Goal: Transaction & Acquisition: Purchase product/service

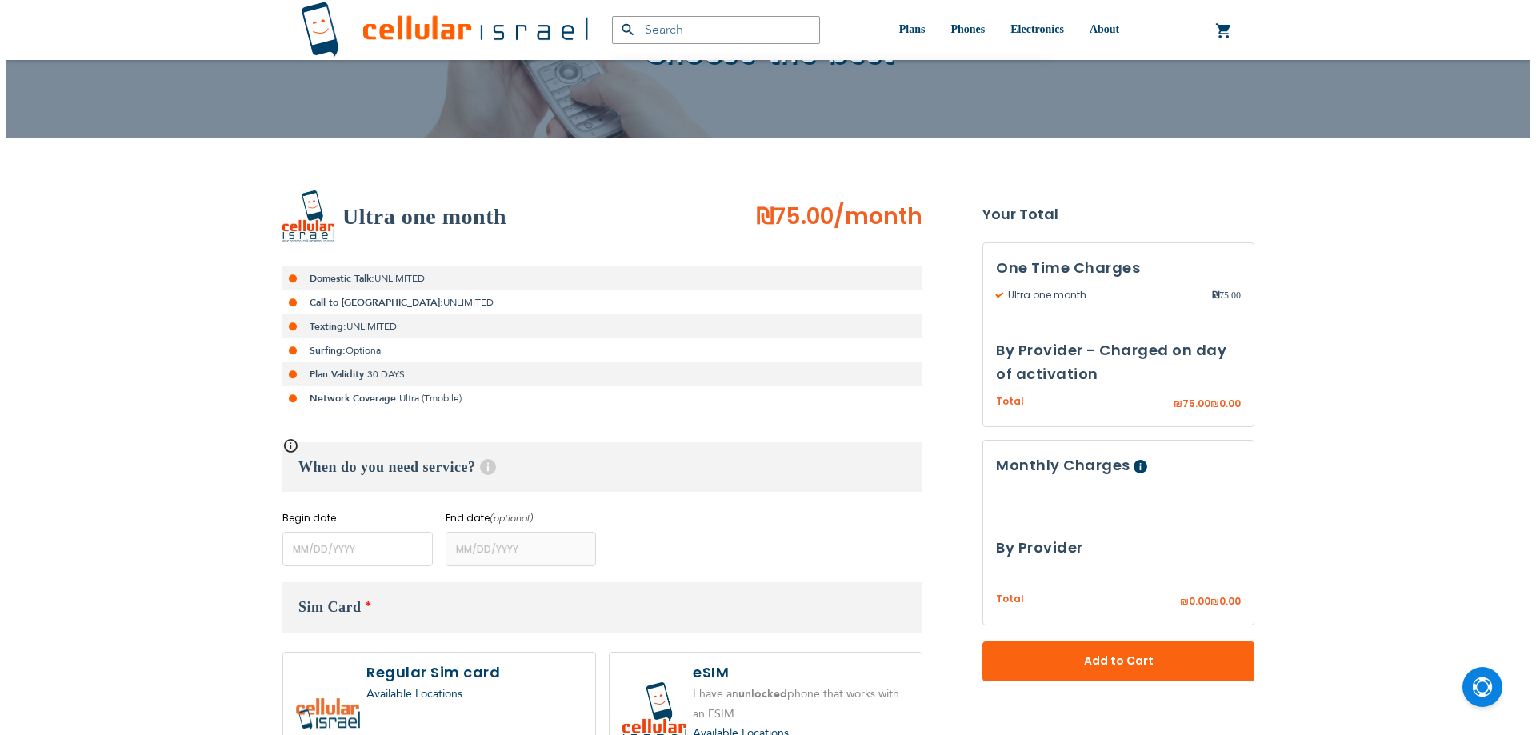
scroll to position [320, 0]
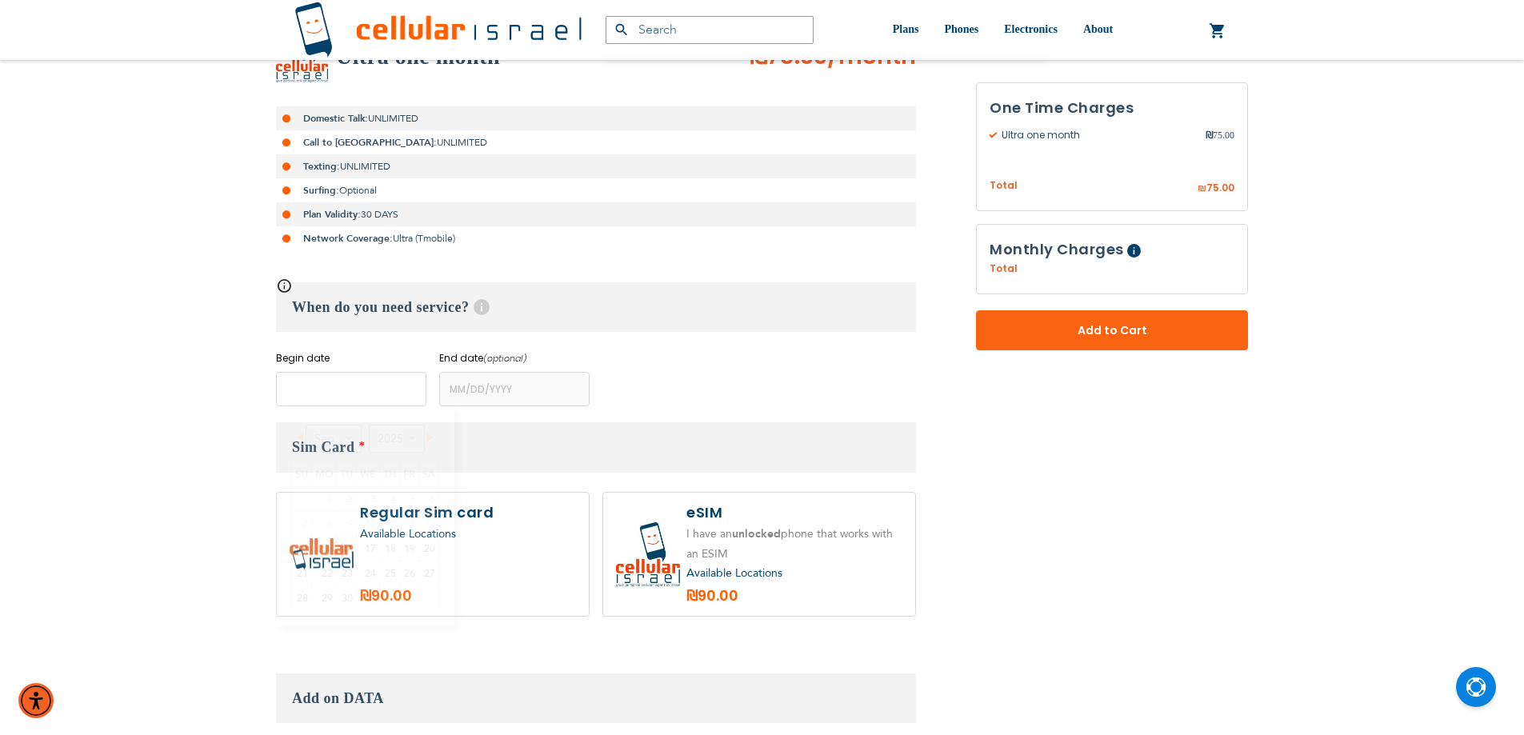
click at [382, 398] on input "name" at bounding box center [351, 389] width 150 height 34
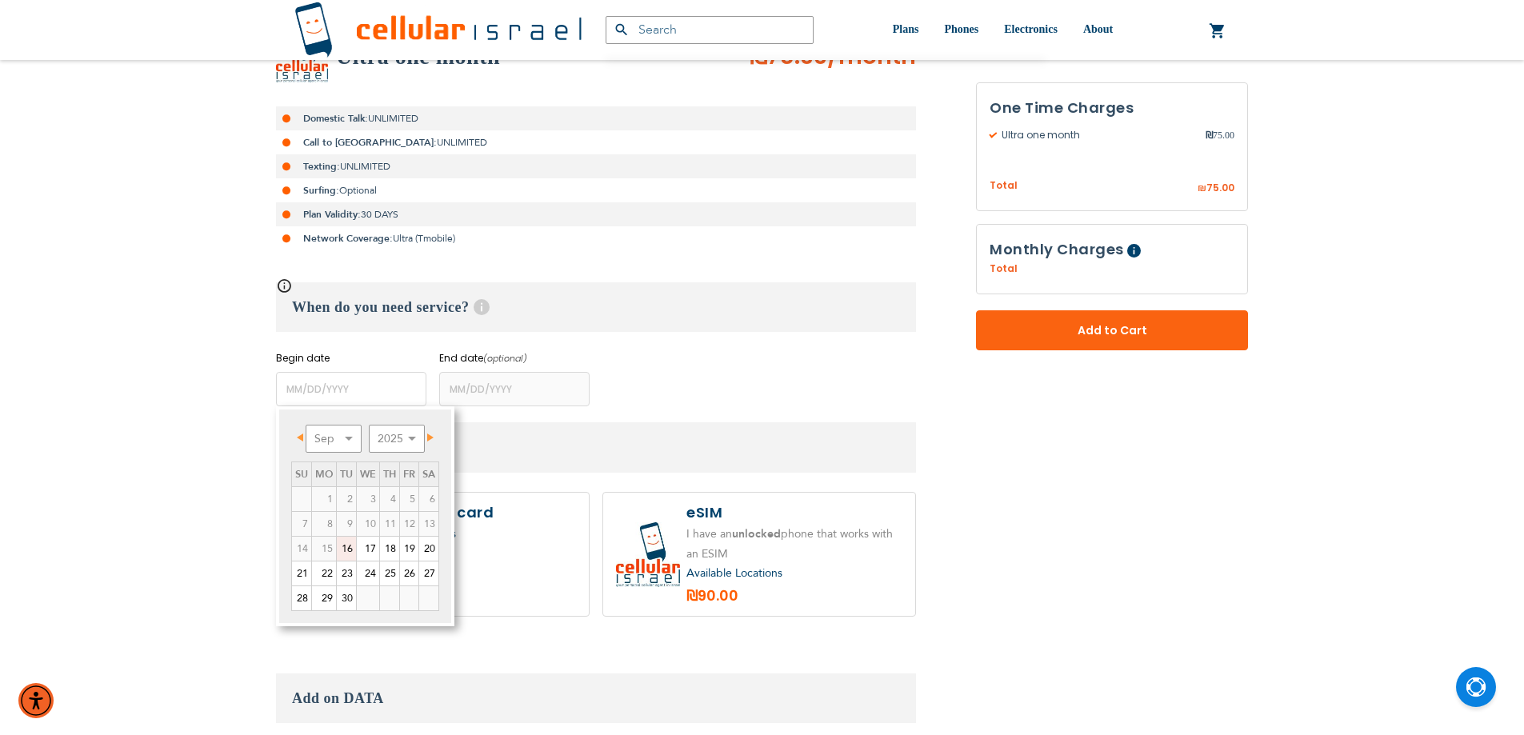
click at [404, 537] on td "19" at bounding box center [409, 549] width 19 height 25
type input "09/19/2025"
type input "10/18/2025"
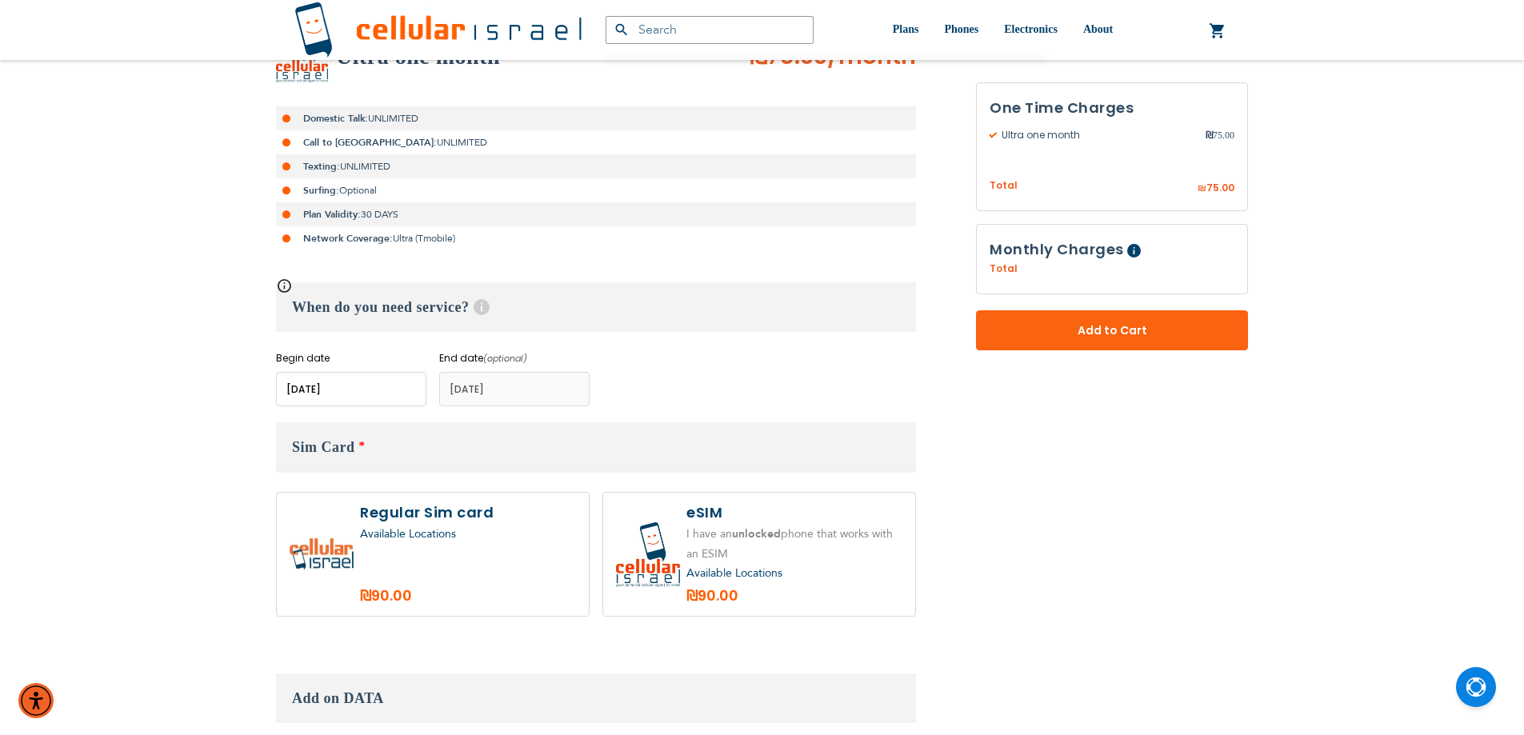
click at [331, 393] on input "name" at bounding box center [351, 389] width 150 height 34
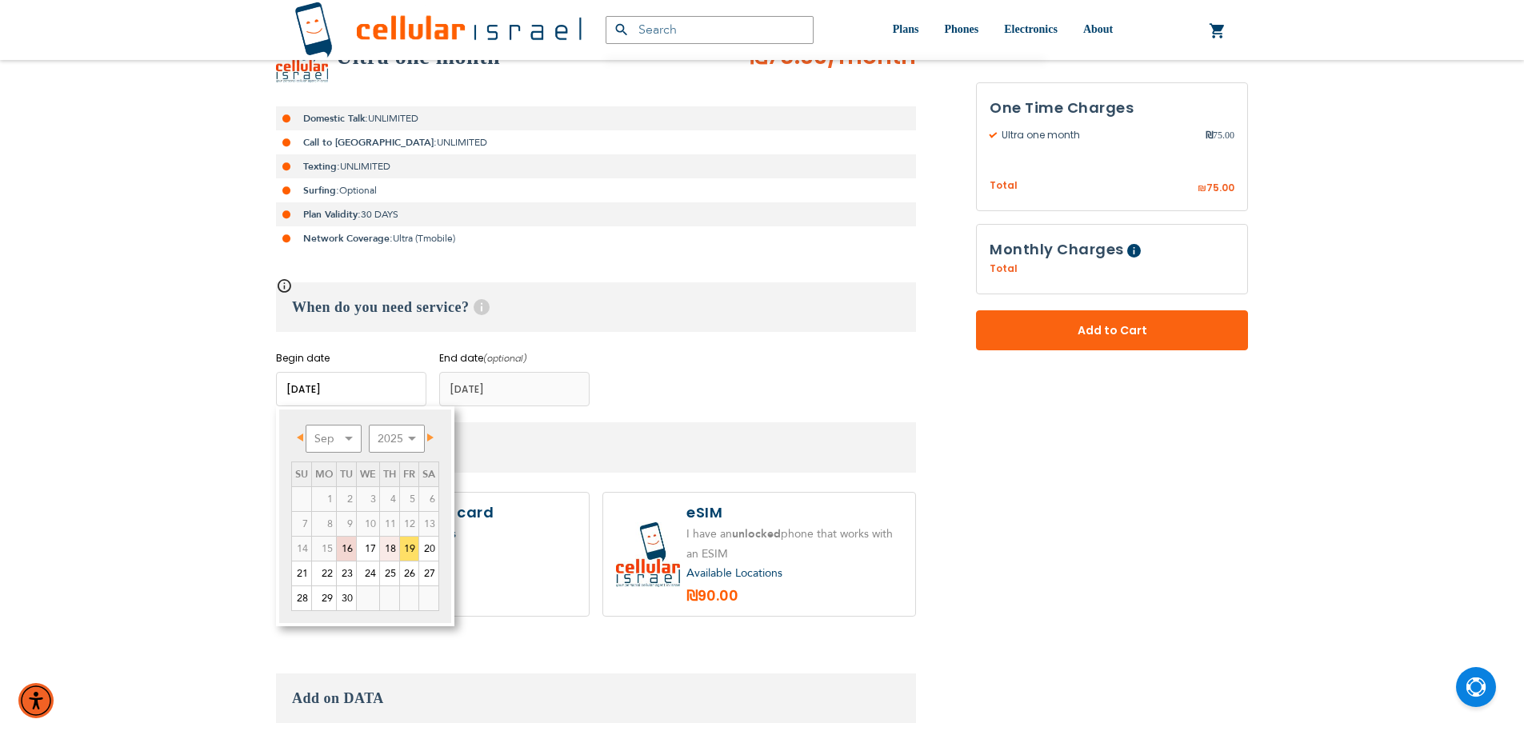
click at [396, 548] on link "18" at bounding box center [389, 549] width 19 height 24
type input "09/18/2025"
type input "10/17/2025"
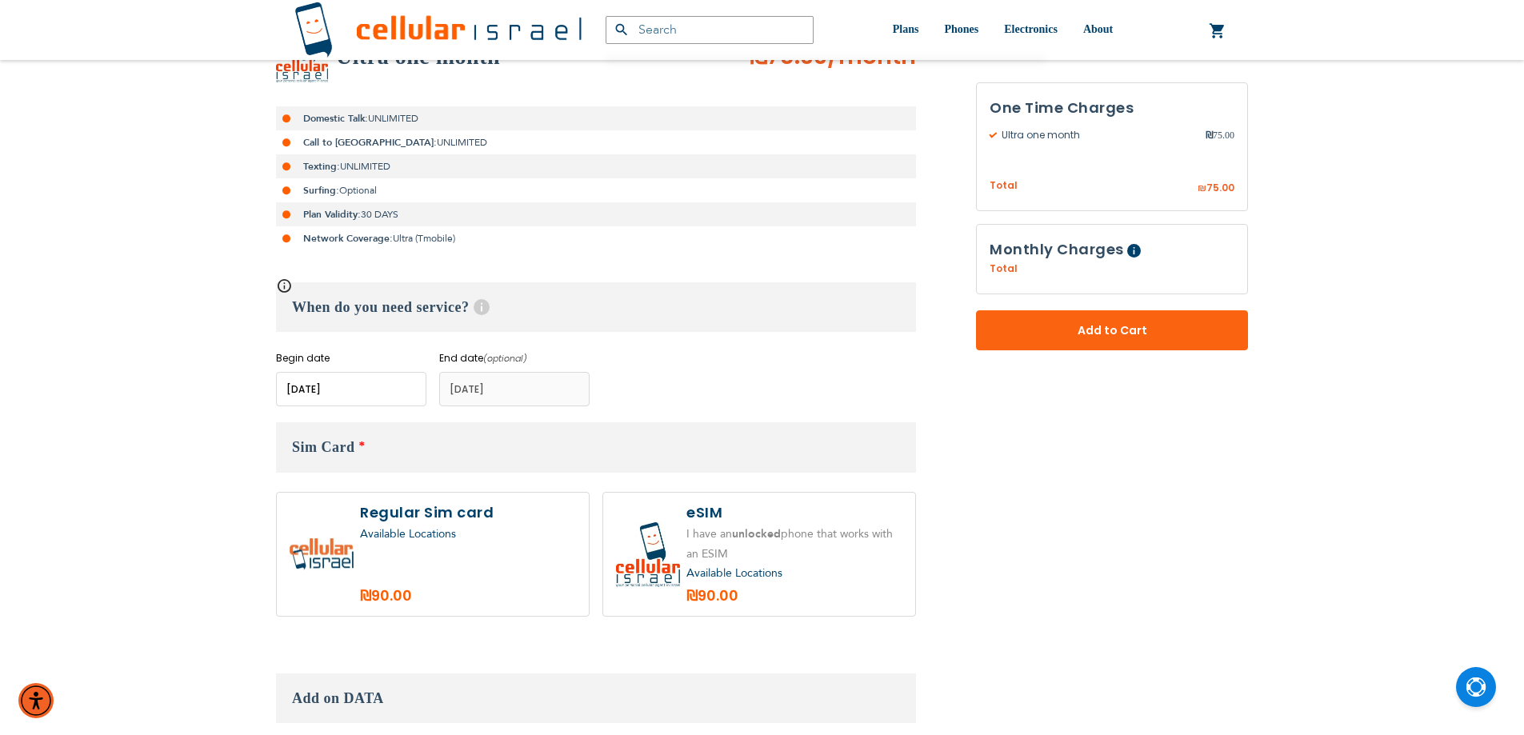
click at [434, 533] on span "Available Locations" at bounding box center [408, 533] width 96 height 15
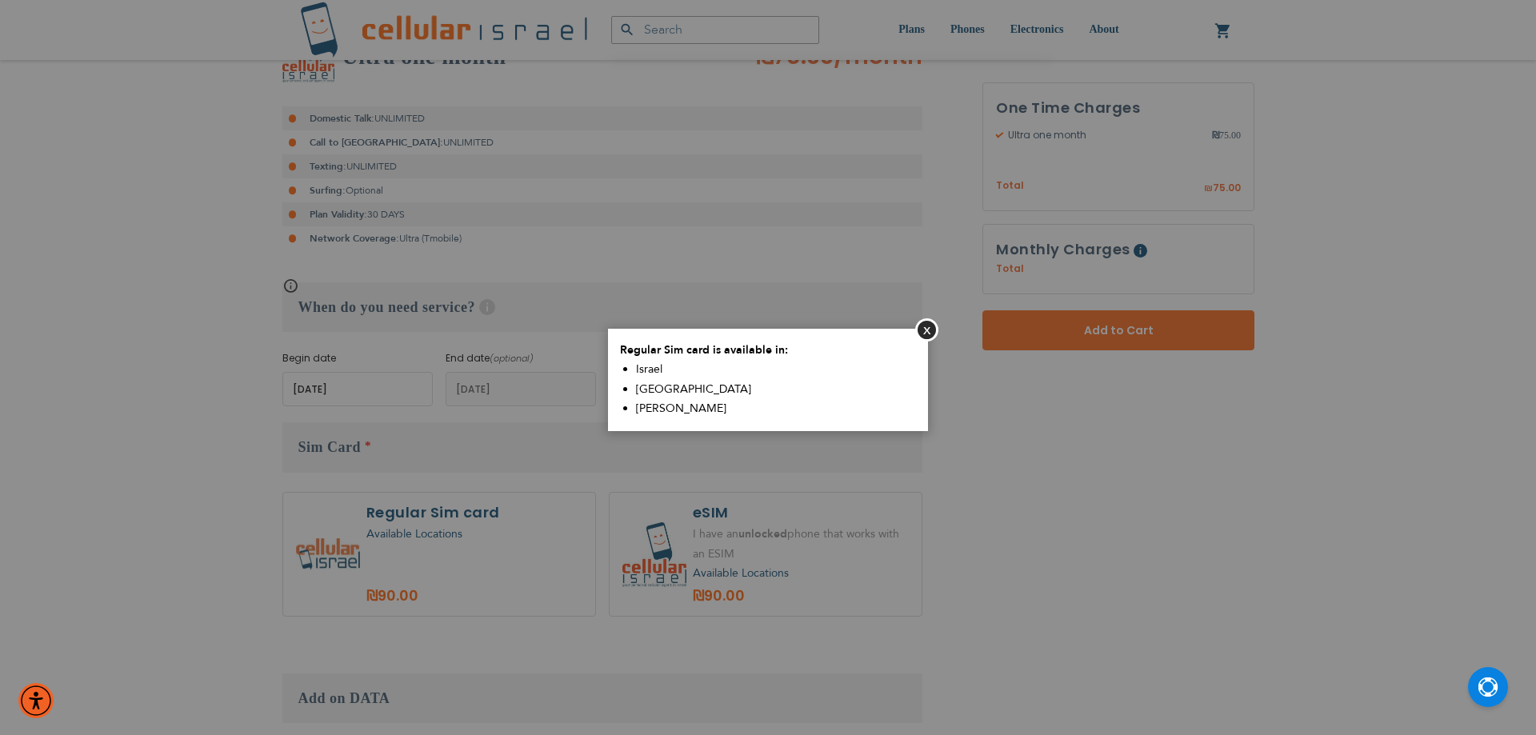
click at [423, 546] on aside "Close Regular Sim card is available in: Israel USA Rubin" at bounding box center [768, 367] width 1536 height 735
drag, startPoint x: 664, startPoint y: 366, endPoint x: 832, endPoint y: 347, distance: 169.1
click at [664, 366] on li "Israel" at bounding box center [776, 370] width 280 height 20
click at [935, 329] on button "Close" at bounding box center [926, 329] width 23 height 23
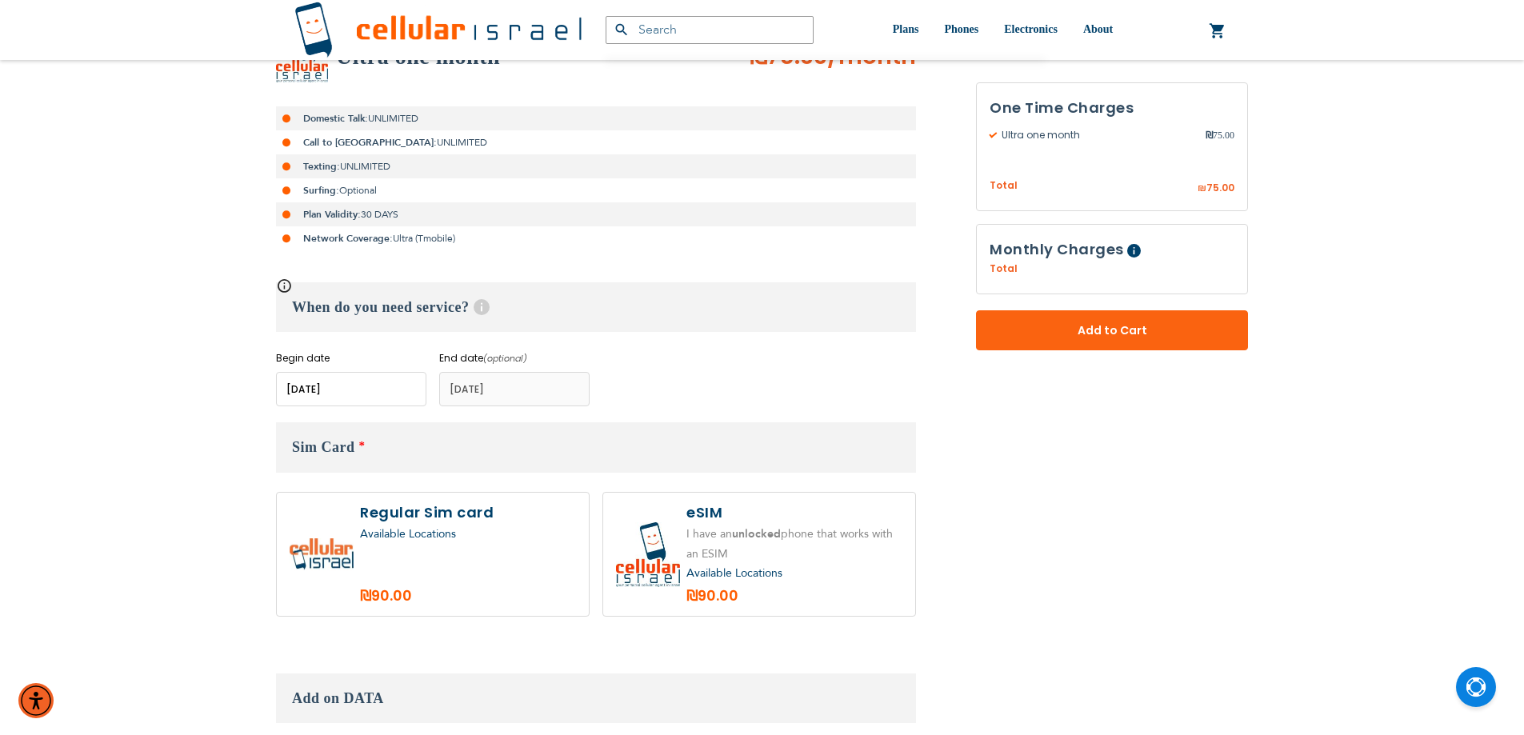
click at [462, 531] on div "Available Locations" at bounding box center [468, 535] width 216 height 20
click at [442, 541] on span "Available Locations" at bounding box center [408, 533] width 96 height 15
click at [347, 538] on body "Please wait... The store will not work correctly in the case when cookies are d…" at bounding box center [762, 553] width 1524 height 1747
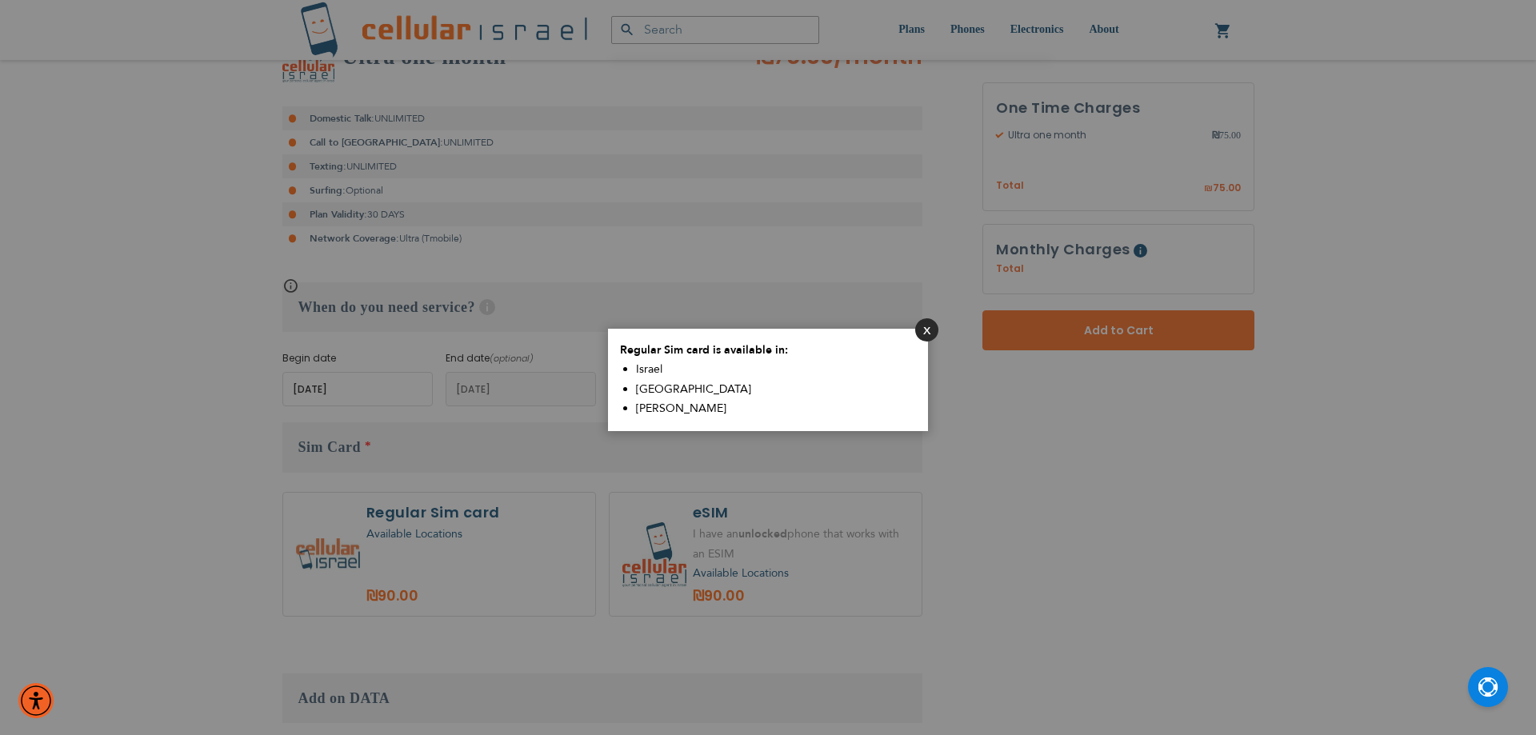
click at [929, 331] on button "Close" at bounding box center [926, 329] width 23 height 23
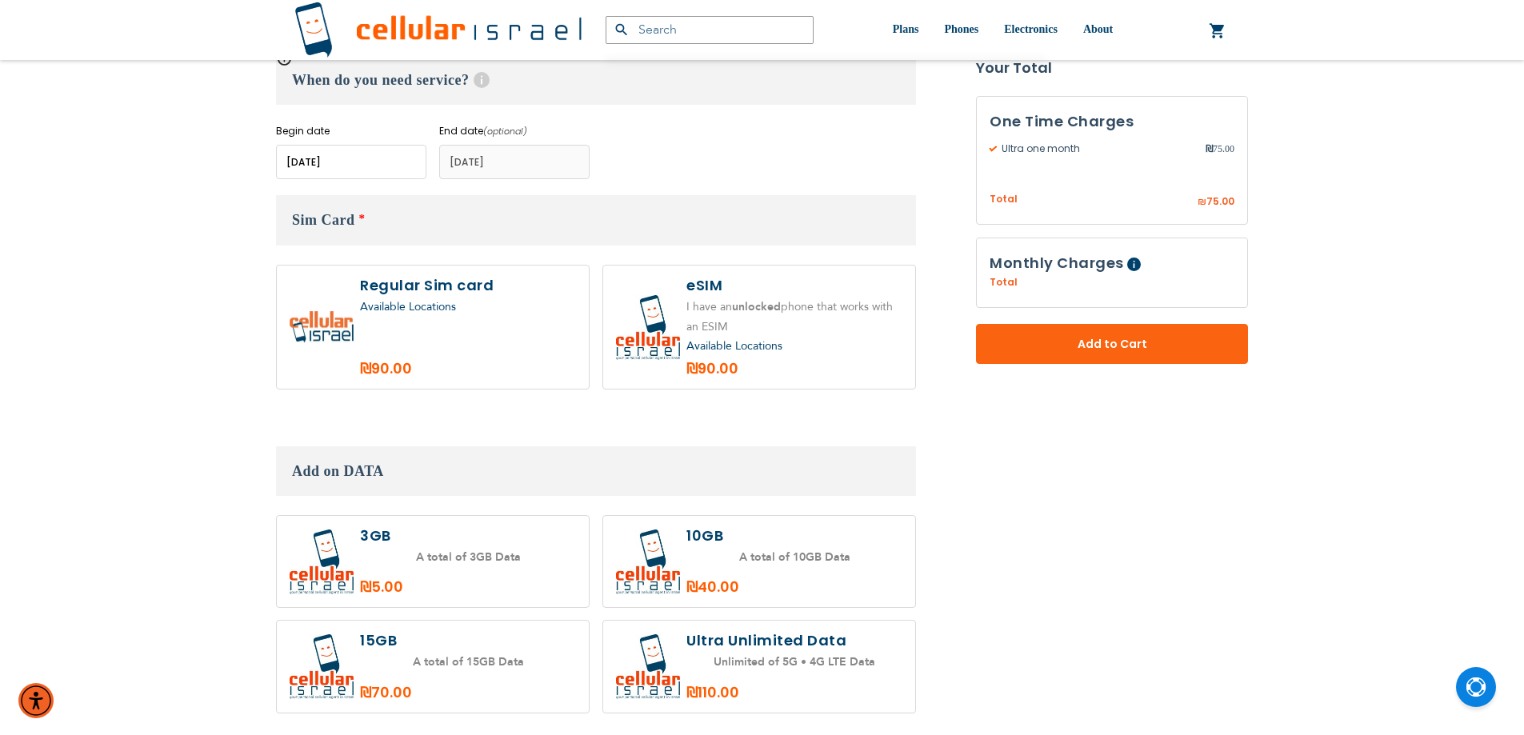
scroll to position [590, 0]
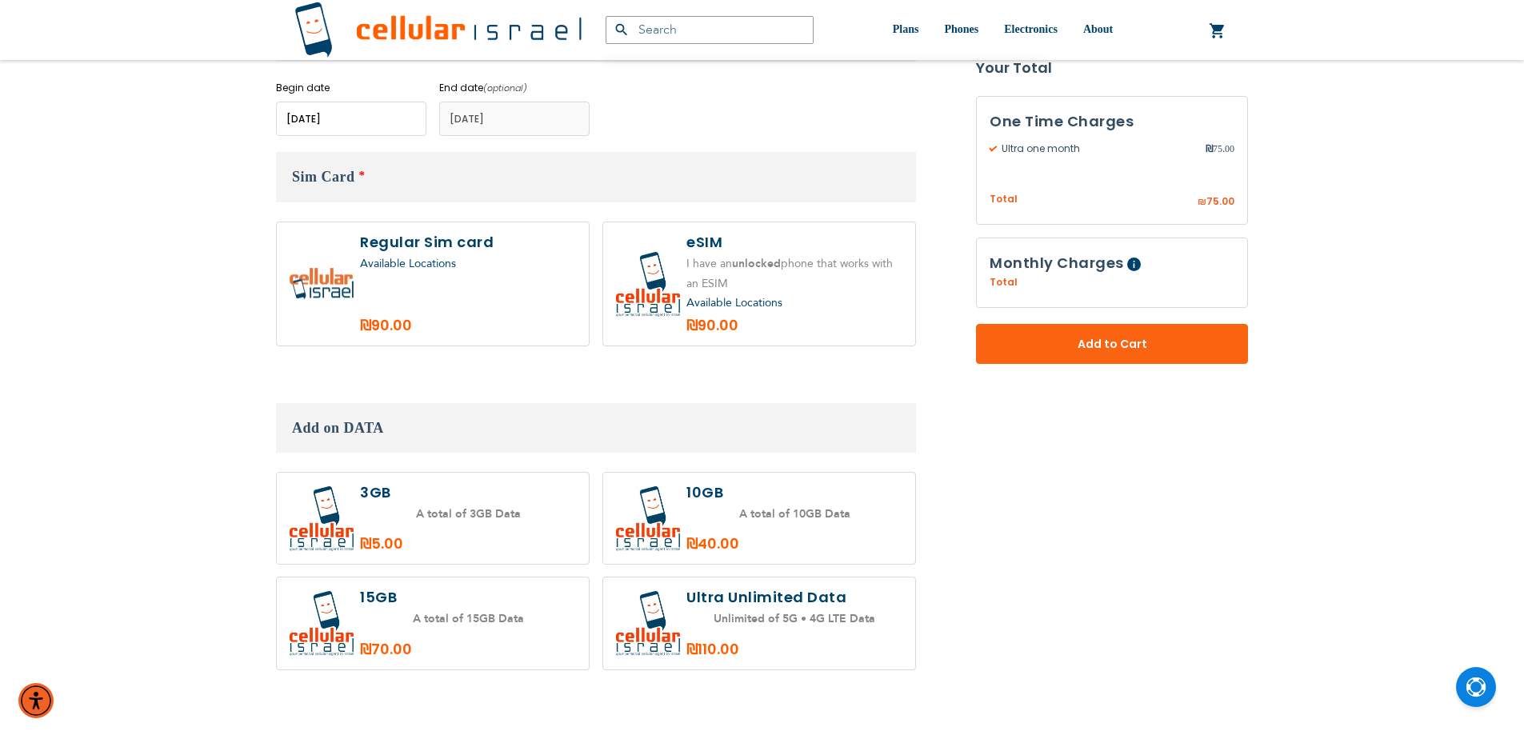
click at [349, 333] on label at bounding box center [433, 283] width 312 height 123
radio input "true"
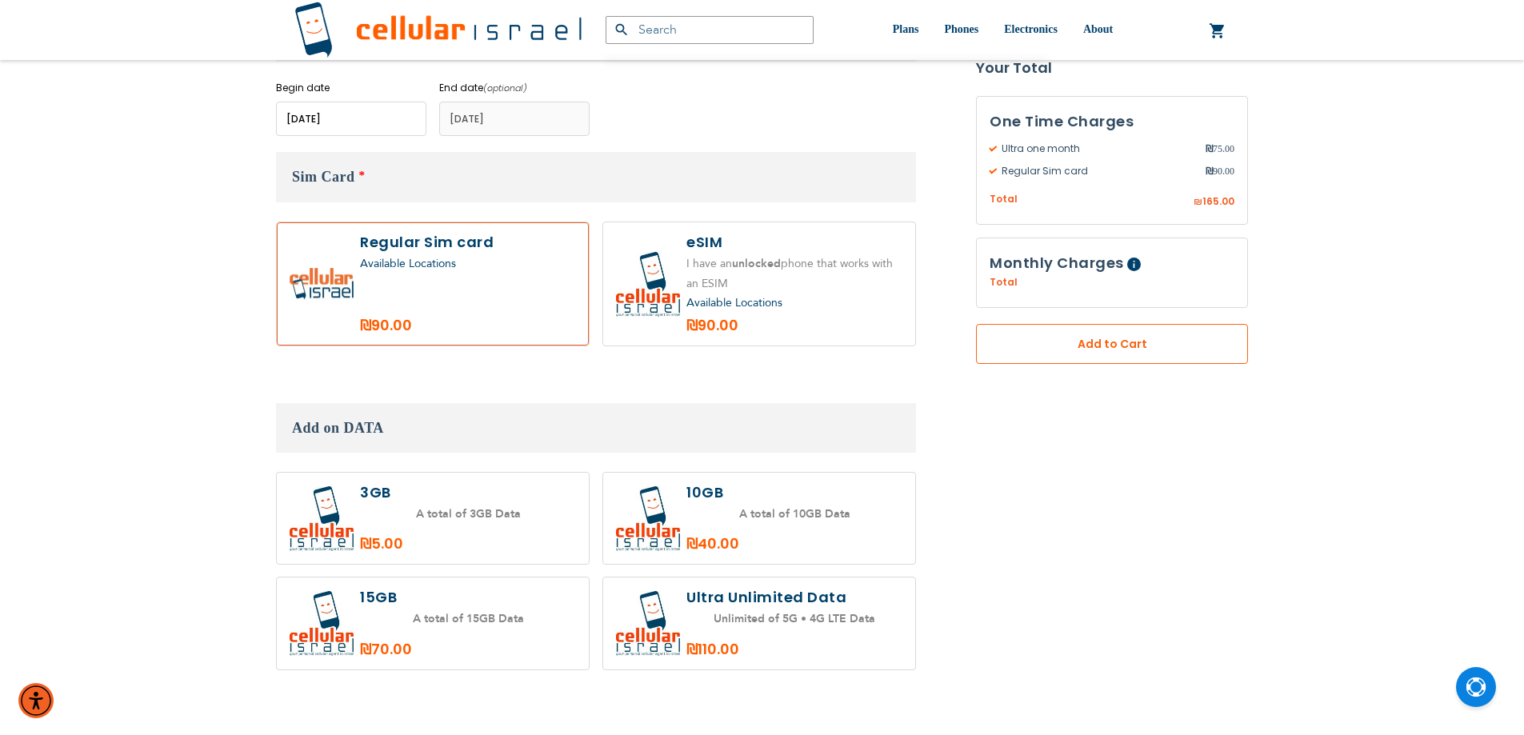
click at [1019, 335] on button "Add to Cart" at bounding box center [1112, 345] width 272 height 40
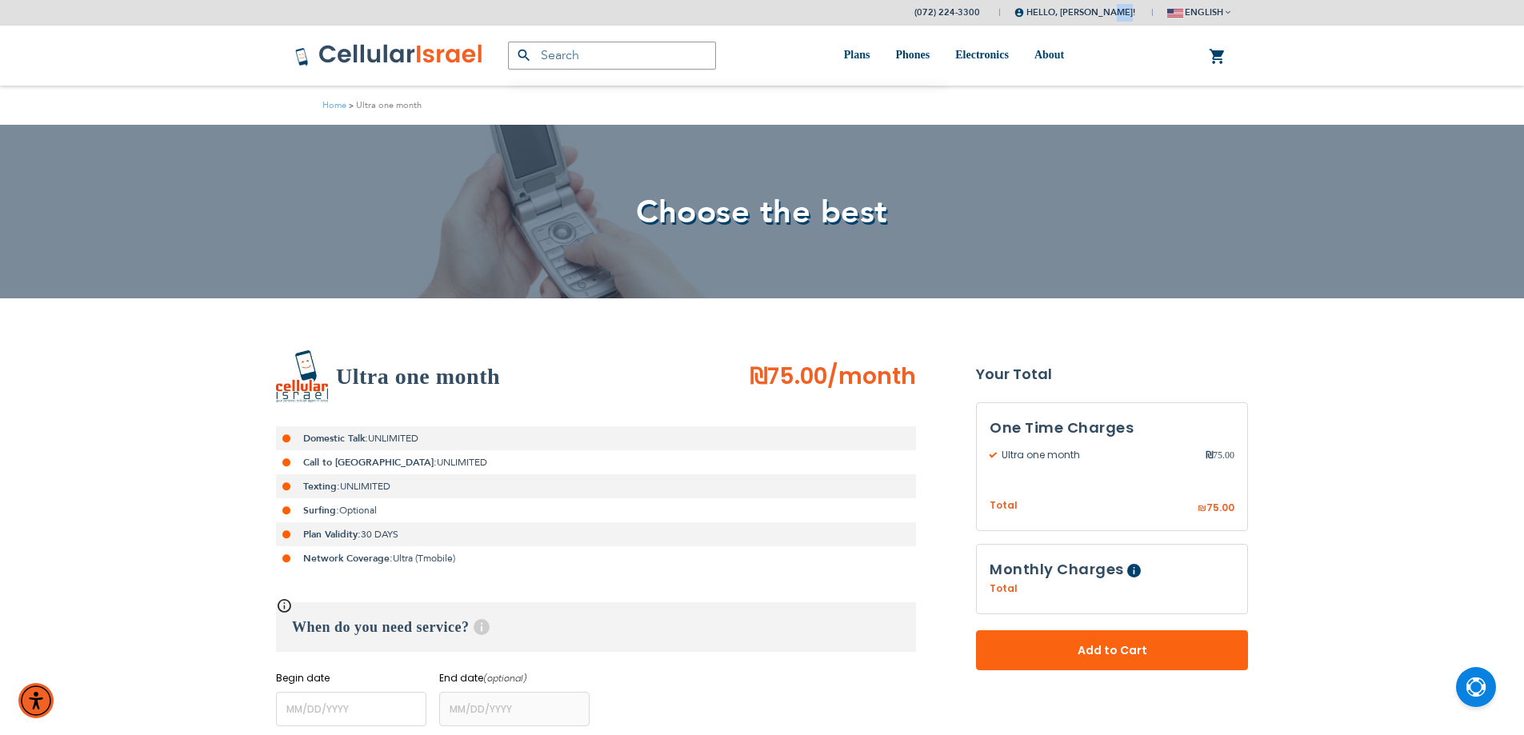
drag, startPoint x: 1110, startPoint y: 14, endPoint x: 1310, endPoint y: 74, distance: 208.5
click at [1129, 24] on li "Hello, [PERSON_NAME]! My Plans My Orders Log Out" at bounding box center [1066, 13] width 137 height 26
click at [1217, 60] on link "0 My Cart" at bounding box center [1218, 56] width 18 height 19
click at [1055, 0] on li "Hello, [PERSON_NAME]! My Plans My Orders Log Out" at bounding box center [1066, 13] width 137 height 26
click at [1054, 13] on span "Hello, [PERSON_NAME]!" at bounding box center [1074, 12] width 121 height 12
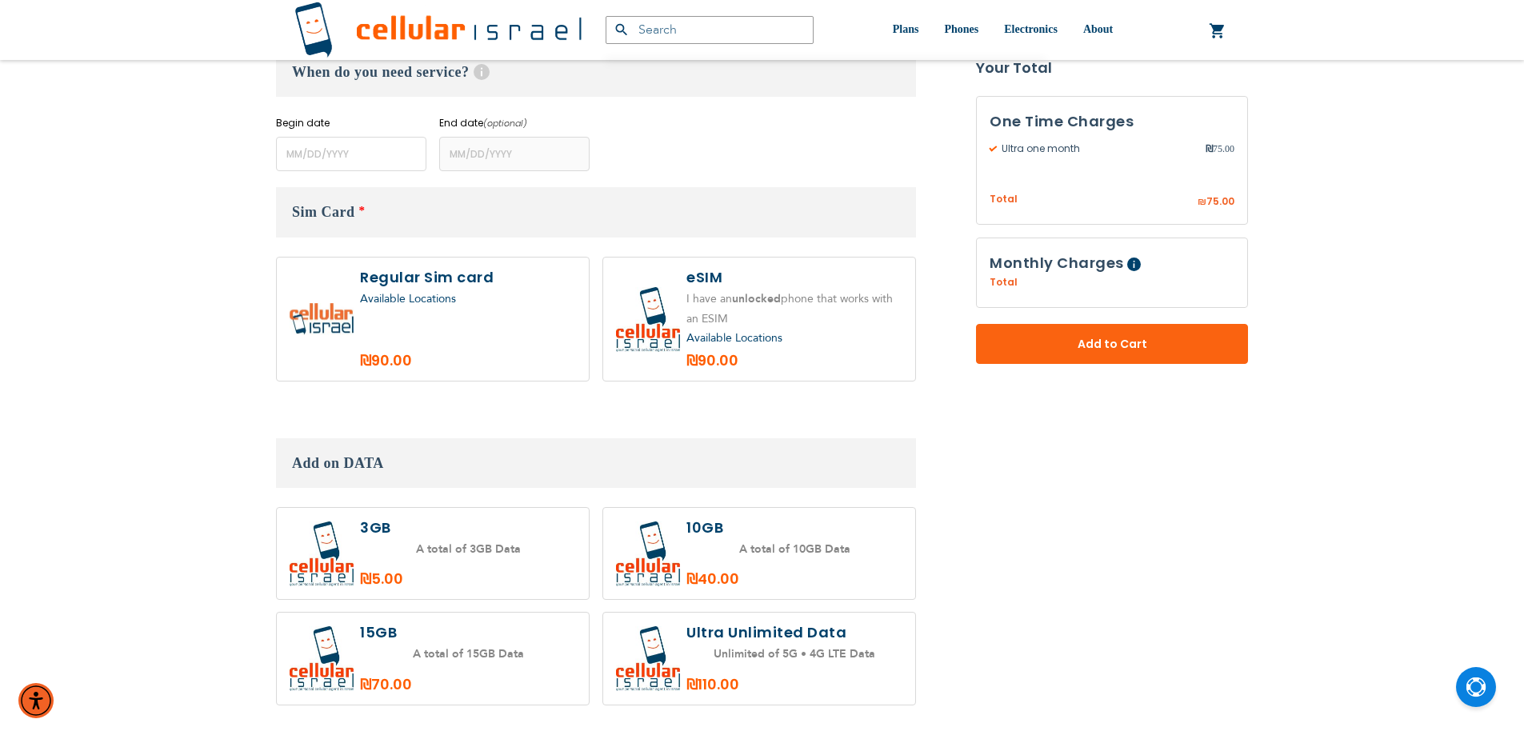
scroll to position [640, 0]
